Goal: Task Accomplishment & Management: Manage account settings

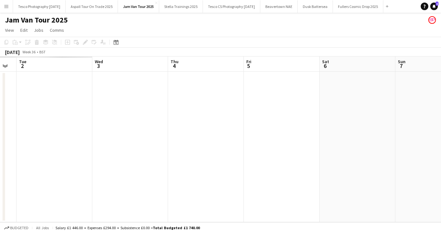
drag, startPoint x: 127, startPoint y: 177, endPoint x: 456, endPoint y: 182, distance: 329.8
click at [441, 182] on html "Menu Boards Boards Boards All jobs Status Workforce Workforce My Workforce Recr…" at bounding box center [220, 116] width 441 height 233
drag, startPoint x: 55, startPoint y: 159, endPoint x: 0, endPoint y: 166, distance: 55.3
click at [360, 152] on app-calendar-viewport "Sun 31 Mon 1 Tue 2 Wed 3 Thu 4 Fri 5 Sat 6 Sun 7 Mon 8 Tue 9 2/2 1 Job Wed 10 0…" at bounding box center [220, 138] width 441 height 165
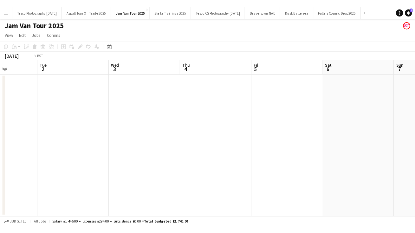
scroll to position [0, 152]
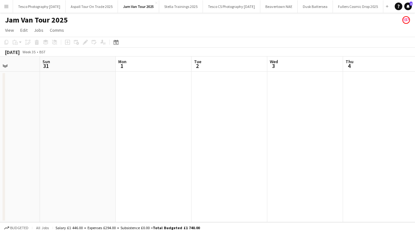
drag, startPoint x: 61, startPoint y: 137, endPoint x: 468, endPoint y: 148, distance: 407.9
click at [415, 148] on html "Menu Boards Boards Boards All jobs Status Workforce Workforce My Workforce Recr…" at bounding box center [207, 116] width 415 height 233
drag, startPoint x: 155, startPoint y: 157, endPoint x: 468, endPoint y: 156, distance: 313.2
click at [415, 156] on html "Menu Boards Boards Boards All jobs Status Workforce Workforce My Workforce Recr…" at bounding box center [207, 116] width 415 height 233
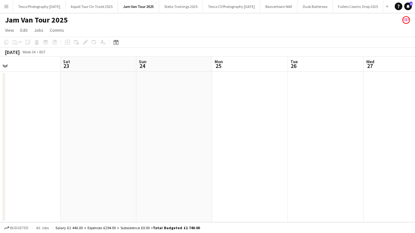
drag, startPoint x: 29, startPoint y: 120, endPoint x: 428, endPoint y: 121, distance: 398.8
click at [415, 121] on html "Menu Boards Boards Boards All jobs Status Workforce Workforce My Workforce Recr…" at bounding box center [207, 116] width 415 height 233
drag, startPoint x: 44, startPoint y: 163, endPoint x: 428, endPoint y: 143, distance: 384.7
click at [415, 143] on html "Menu Boards Boards Boards All jobs Status Workforce Workforce My Workforce Recr…" at bounding box center [207, 116] width 415 height 233
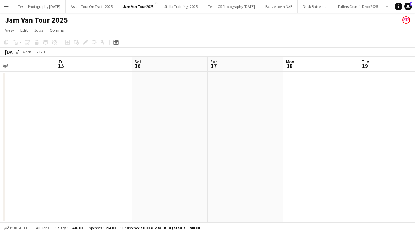
drag, startPoint x: 37, startPoint y: 114, endPoint x: 428, endPoint y: 91, distance: 392.2
click at [415, 91] on html "Menu Boards Boards Boards All jobs Status Workforce Workforce My Workforce Recr…" at bounding box center [207, 116] width 415 height 233
drag, startPoint x: 37, startPoint y: 115, endPoint x: 428, endPoint y: 119, distance: 390.9
click at [415, 119] on html "Menu Boards Boards Boards All jobs Status Workforce Workforce My Workforce Recr…" at bounding box center [207, 116] width 415 height 233
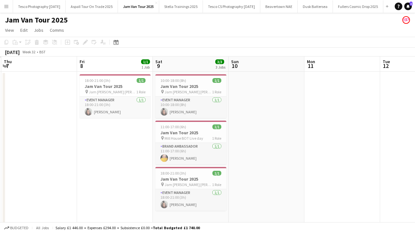
scroll to position [0, 206]
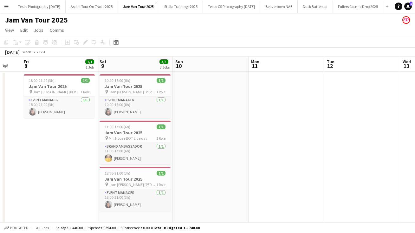
drag, startPoint x: 53, startPoint y: 122, endPoint x: 428, endPoint y: 103, distance: 375.9
click at [415, 103] on html "Menu Boards Boards Boards All jobs Status Workforce Workforce My Workforce Recr…" at bounding box center [207, 118] width 415 height 236
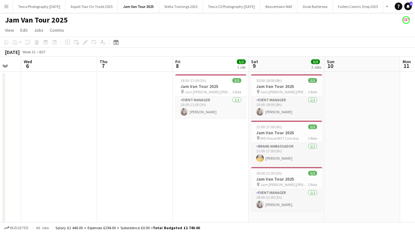
click at [10, 5] on button "Menu" at bounding box center [6, 6] width 13 height 13
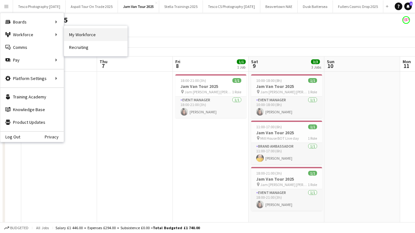
click at [105, 36] on link "My Workforce" at bounding box center [95, 34] width 63 height 13
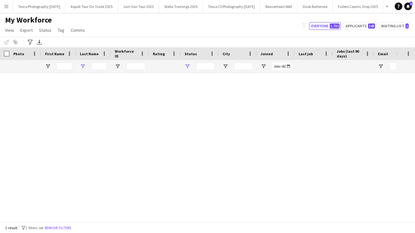
type input "****"
type input "**********"
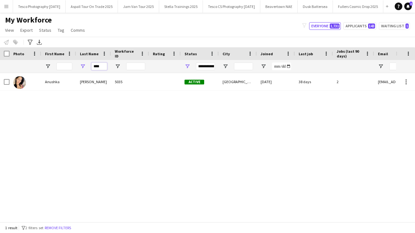
drag, startPoint x: 106, startPoint y: 67, endPoint x: 44, endPoint y: 60, distance: 62.3
click at [48, 62] on div "****" at bounding box center [343, 66] width 687 height 13
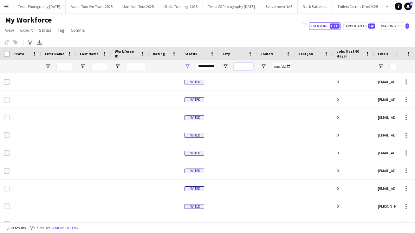
click at [242, 66] on input "City Filter Input" at bounding box center [243, 66] width 19 height 8
type input "**********"
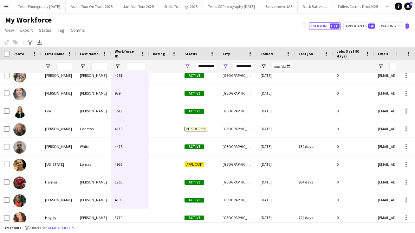
scroll to position [290, 0]
drag, startPoint x: 143, startPoint y: 198, endPoint x: 139, endPoint y: 202, distance: 6.1
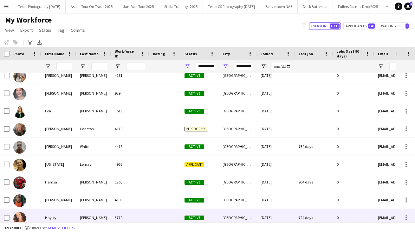
click at [53, 217] on div "Hayley" at bounding box center [58, 217] width 35 height 17
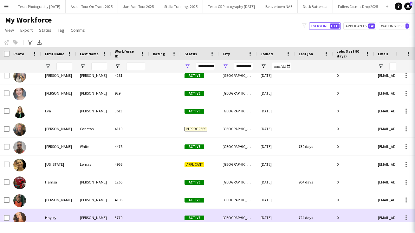
scroll to position [295, 0]
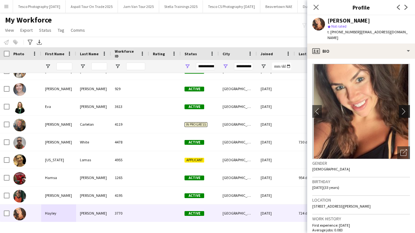
click at [403, 108] on app-icon "chevron-right" at bounding box center [405, 111] width 10 height 7
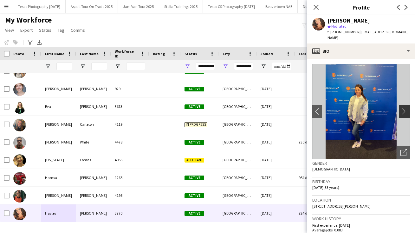
click at [403, 108] on app-icon "chevron-right" at bounding box center [405, 111] width 10 height 7
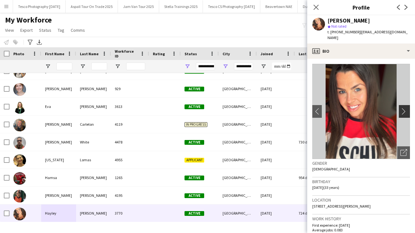
click at [403, 108] on app-icon "chevron-right" at bounding box center [405, 111] width 10 height 7
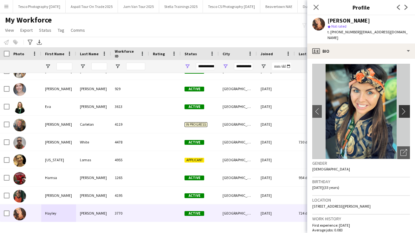
click at [403, 108] on app-icon "chevron-right" at bounding box center [405, 111] width 10 height 7
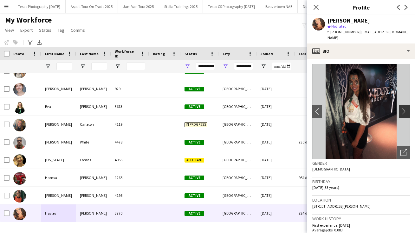
click at [403, 108] on app-icon "chevron-right" at bounding box center [405, 111] width 10 height 7
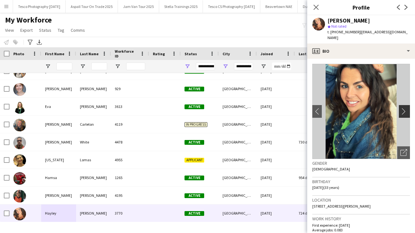
click at [403, 108] on app-icon "chevron-right" at bounding box center [405, 111] width 10 height 7
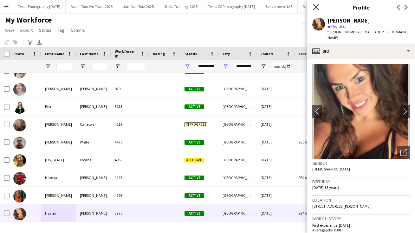
click at [317, 8] on icon "Close pop-in" at bounding box center [316, 7] width 6 height 6
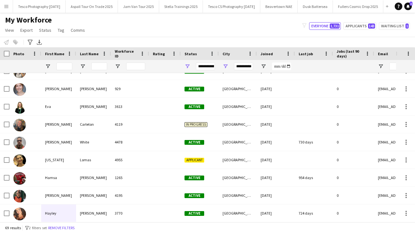
click at [4, 8] on app-icon "Menu" at bounding box center [6, 6] width 5 height 5
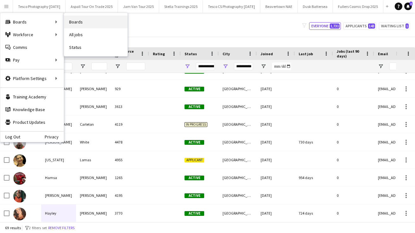
click at [90, 21] on link "Boards" at bounding box center [95, 22] width 63 height 13
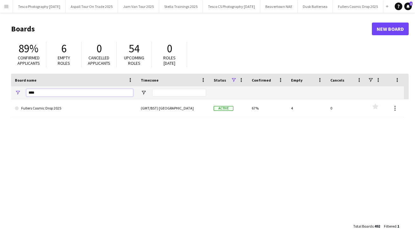
click at [36, 93] on input "****" at bounding box center [79, 93] width 107 height 8
type input "*"
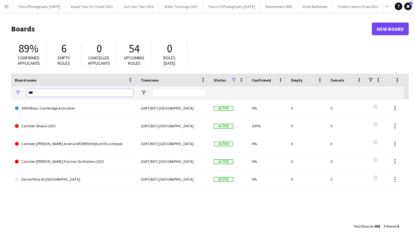
type input "***"
click at [3, 4] on button "Menu" at bounding box center [6, 6] width 13 height 13
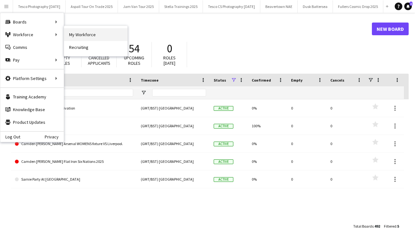
click at [84, 35] on link "My Workforce" at bounding box center [95, 34] width 63 height 13
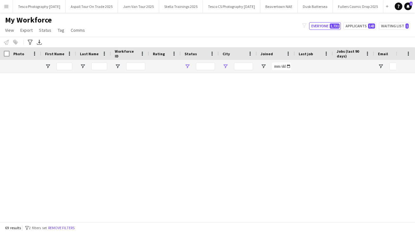
type input "**********"
click at [63, 65] on input "First Name Filter Input" at bounding box center [64, 66] width 16 height 8
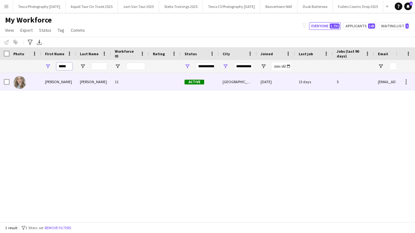
type input "*****"
click at [48, 81] on div "[PERSON_NAME]" at bounding box center [58, 81] width 35 height 17
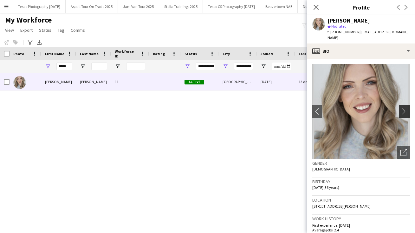
click at [402, 108] on app-icon "chevron-right" at bounding box center [405, 111] width 10 height 7
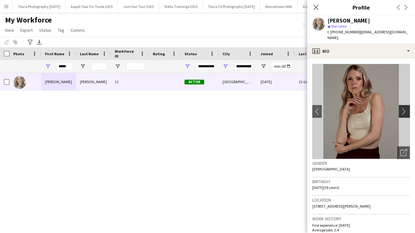
click at [402, 108] on app-icon "chevron-right" at bounding box center [405, 111] width 10 height 7
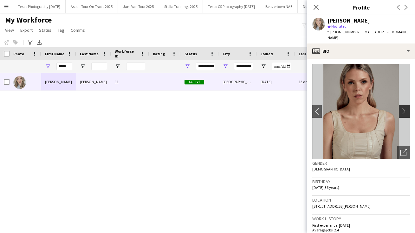
click at [402, 108] on app-icon "chevron-right" at bounding box center [405, 111] width 10 height 7
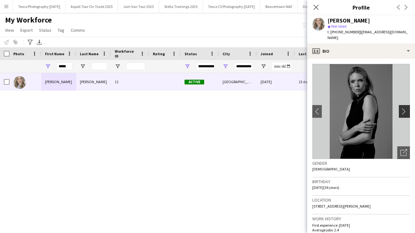
click at [402, 108] on app-icon "chevron-right" at bounding box center [405, 111] width 10 height 7
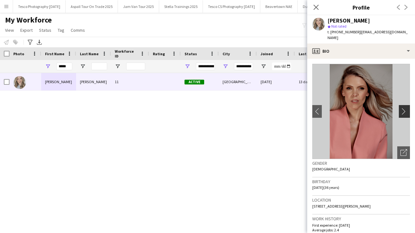
click at [402, 108] on app-icon "chevron-right" at bounding box center [405, 111] width 10 height 7
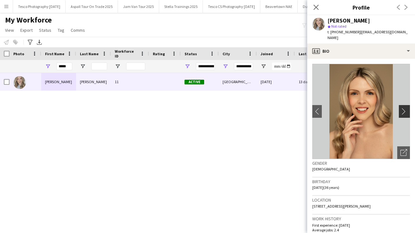
click at [402, 108] on app-icon "chevron-right" at bounding box center [405, 111] width 10 height 7
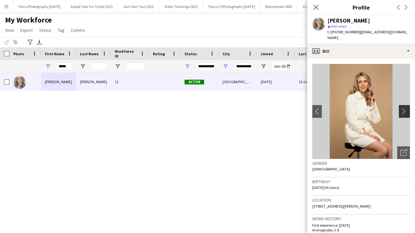
click at [402, 108] on app-icon "chevron-right" at bounding box center [405, 111] width 10 height 7
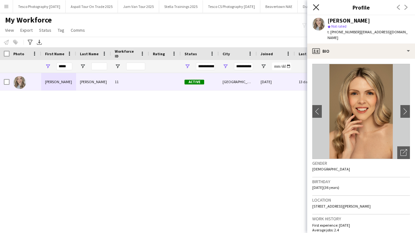
click at [316, 9] on icon "Close pop-in" at bounding box center [316, 7] width 6 height 6
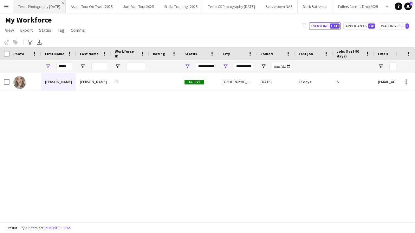
click at [64, 3] on app-icon "Close" at bounding box center [63, 3] width 3 height 3
click at [6, 6] on app-icon "Menu" at bounding box center [6, 6] width 5 height 5
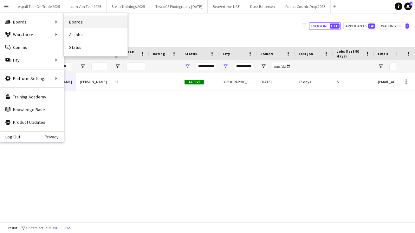
click at [85, 21] on link "Boards" at bounding box center [95, 22] width 63 height 13
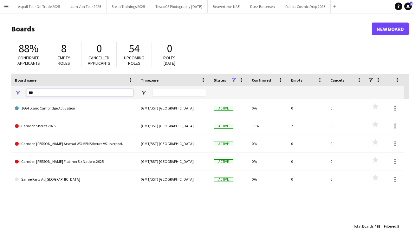
click at [41, 93] on input "***" at bounding box center [79, 93] width 107 height 8
type input "*"
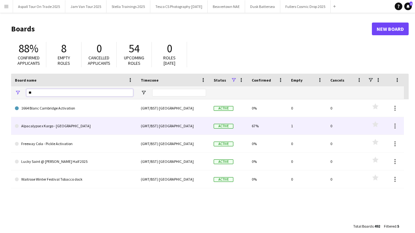
type input "**"
click at [55, 126] on link "Alpacalypse x Kargo - [GEOGRAPHIC_DATA]" at bounding box center [74, 126] width 118 height 18
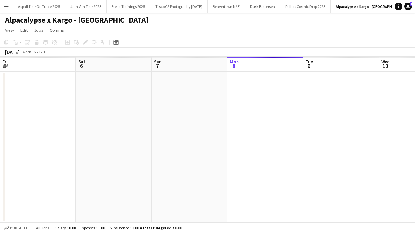
scroll to position [0, 15]
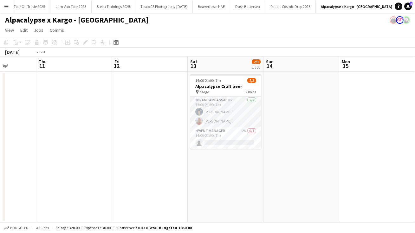
drag, startPoint x: 340, startPoint y: 193, endPoint x: 20, endPoint y: 179, distance: 319.9
click at [20, 179] on app-calendar-viewport "Fri 5 Sat 6 Sun 7 Mon 8 Tue 9 Wed 10 Thu 11 Fri 12 Sat 13 2/3 1 Job Sun 14 Mon …" at bounding box center [207, 138] width 415 height 165
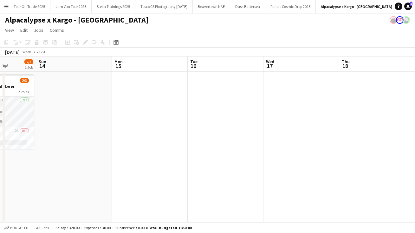
scroll to position [0, 244]
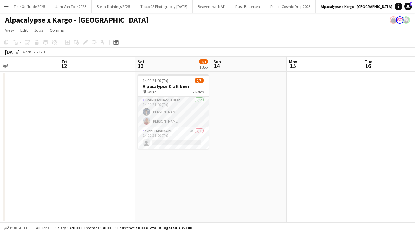
click at [198, 191] on app-date-cell "14:00-21:00 (7h) 2/3 Alpacalypse Craft beer pin Kargo 2 Roles Brand Ambassador …" at bounding box center [173, 147] width 76 height 150
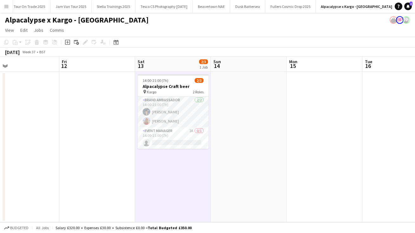
click at [8, 5] on app-icon "Menu" at bounding box center [6, 6] width 5 height 5
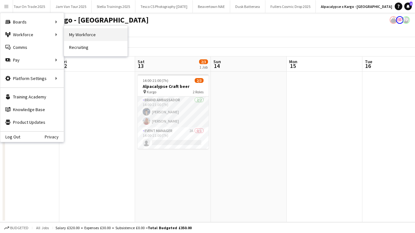
click at [92, 36] on link "My Workforce" at bounding box center [95, 34] width 63 height 13
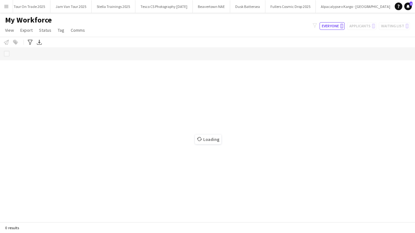
scroll to position [0, 13]
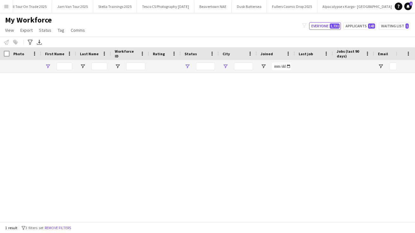
type input "*****"
type input "**********"
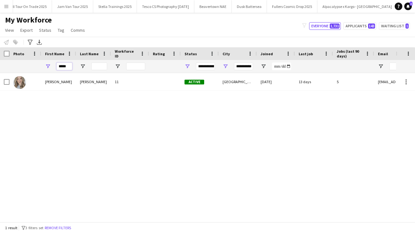
click at [71, 64] on input "*****" at bounding box center [64, 66] width 16 height 8
type input "*"
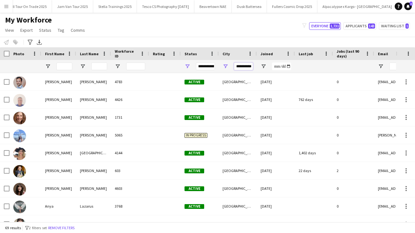
click at [238, 64] on input "**********" at bounding box center [243, 66] width 19 height 8
drag, startPoint x: 236, startPoint y: 65, endPoint x: 263, endPoint y: 66, distance: 27.0
click at [263, 66] on div at bounding box center [343, 66] width 687 height 13
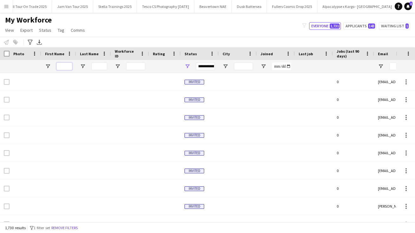
click at [65, 64] on input "First Name Filter Input" at bounding box center [64, 66] width 16 height 8
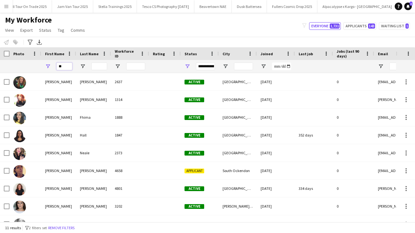
type input "*"
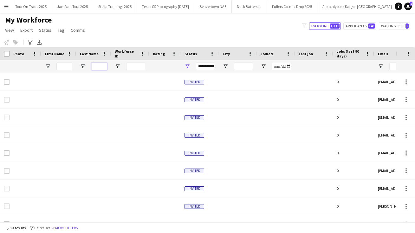
click at [99, 65] on input "Last Name Filter Input" at bounding box center [99, 66] width 16 height 8
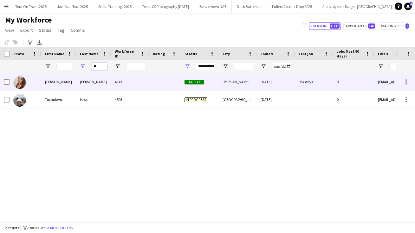
type input "**"
click at [58, 82] on div "[PERSON_NAME]" at bounding box center [58, 81] width 35 height 17
